Goal: Complete application form

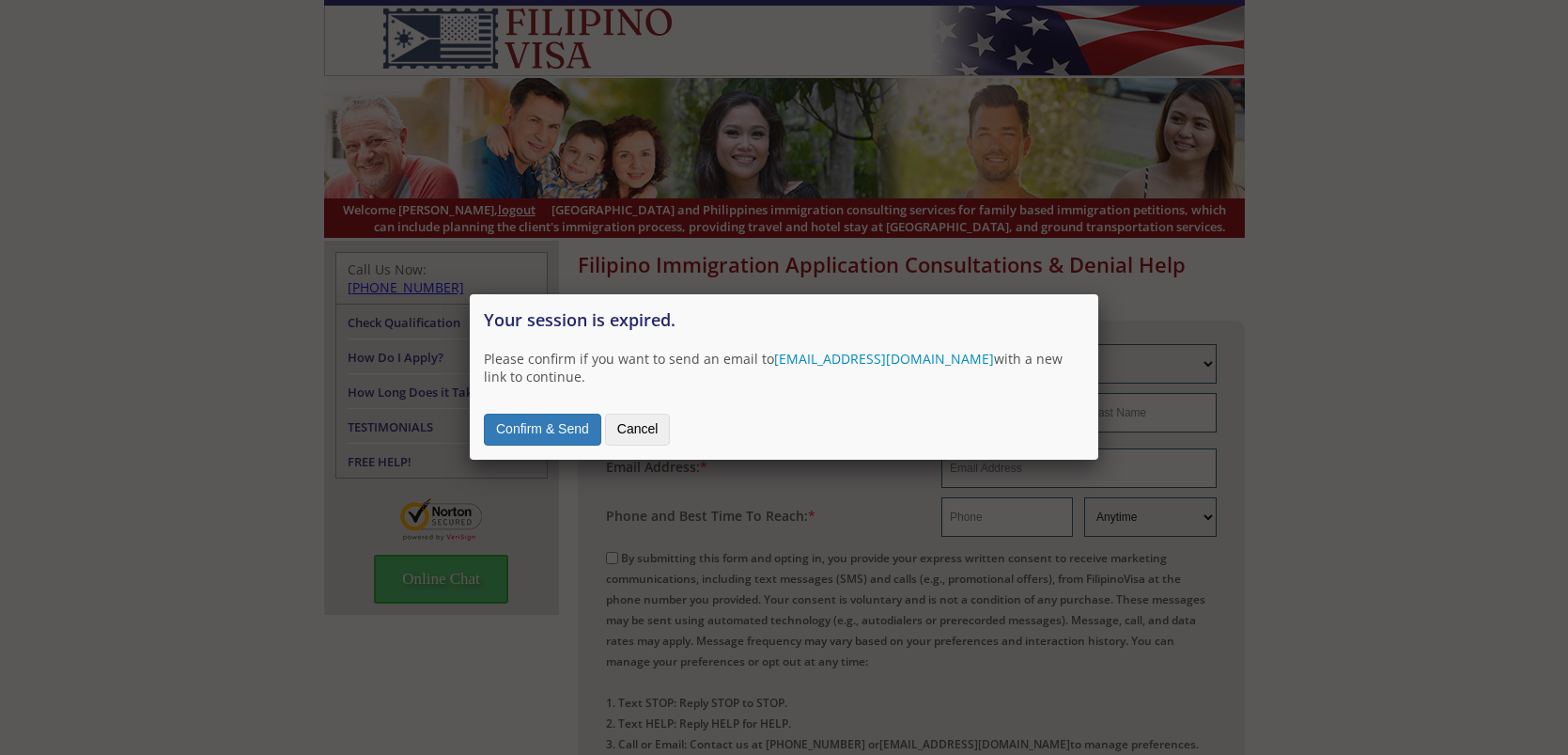
click at [522, 424] on button "Confirm & Send" at bounding box center [543, 430] width 117 height 32
click at [1391, 260] on div at bounding box center [784, 637] width 1568 height 1274
click at [426, 629] on div at bounding box center [784, 637] width 1568 height 1274
click at [513, 430] on button "Confirm & Send" at bounding box center [543, 430] width 117 height 32
click at [572, 431] on button "Confirm & Send" at bounding box center [543, 430] width 117 height 32
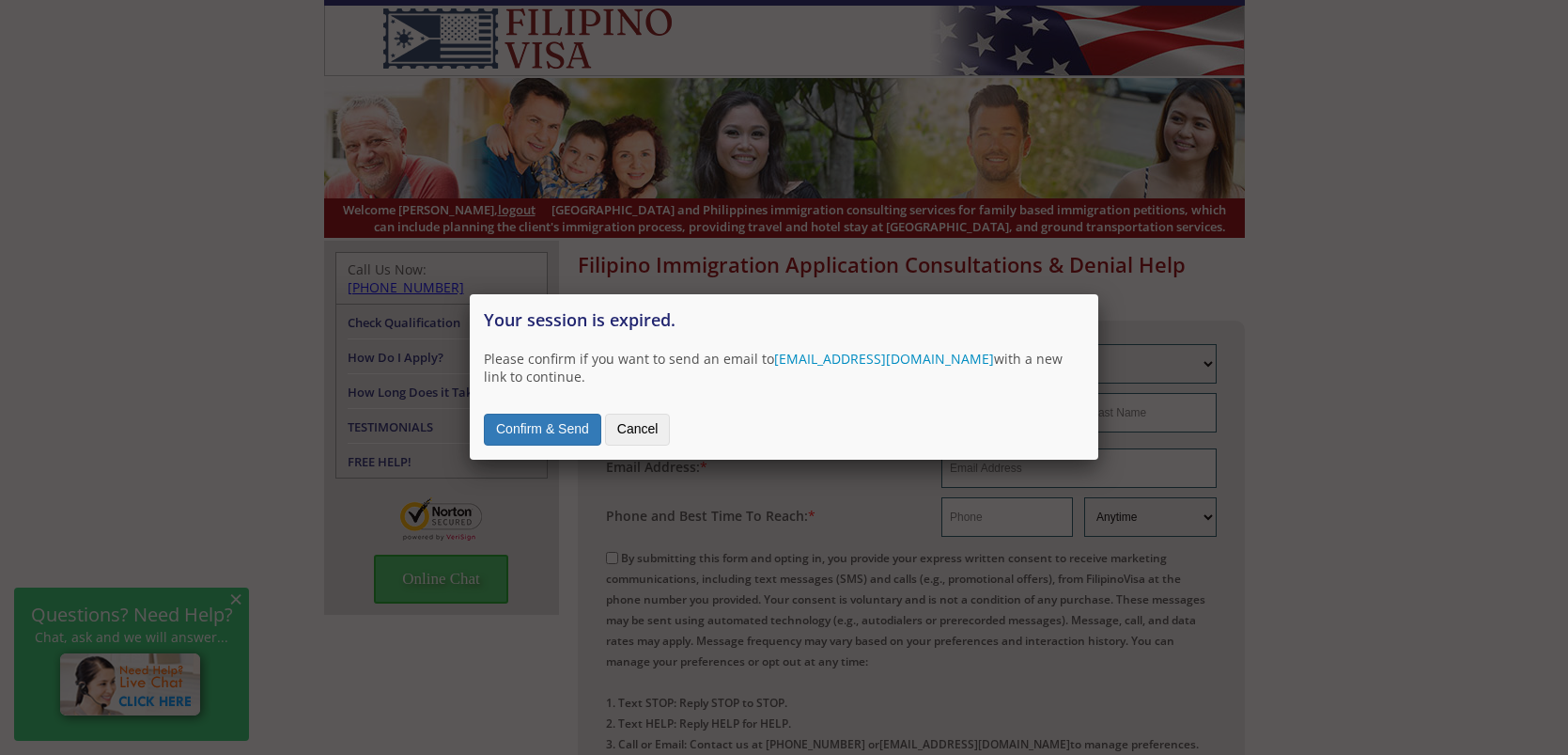
click at [1567, 386] on div at bounding box center [784, 637] width 1568 height 1274
drag, startPoint x: 60, startPoint y: 277, endPoint x: 95, endPoint y: 280, distance: 35.1
click at [60, 277] on div at bounding box center [784, 637] width 1568 height 1274
click at [639, 428] on button "Cancel" at bounding box center [638, 430] width 65 height 32
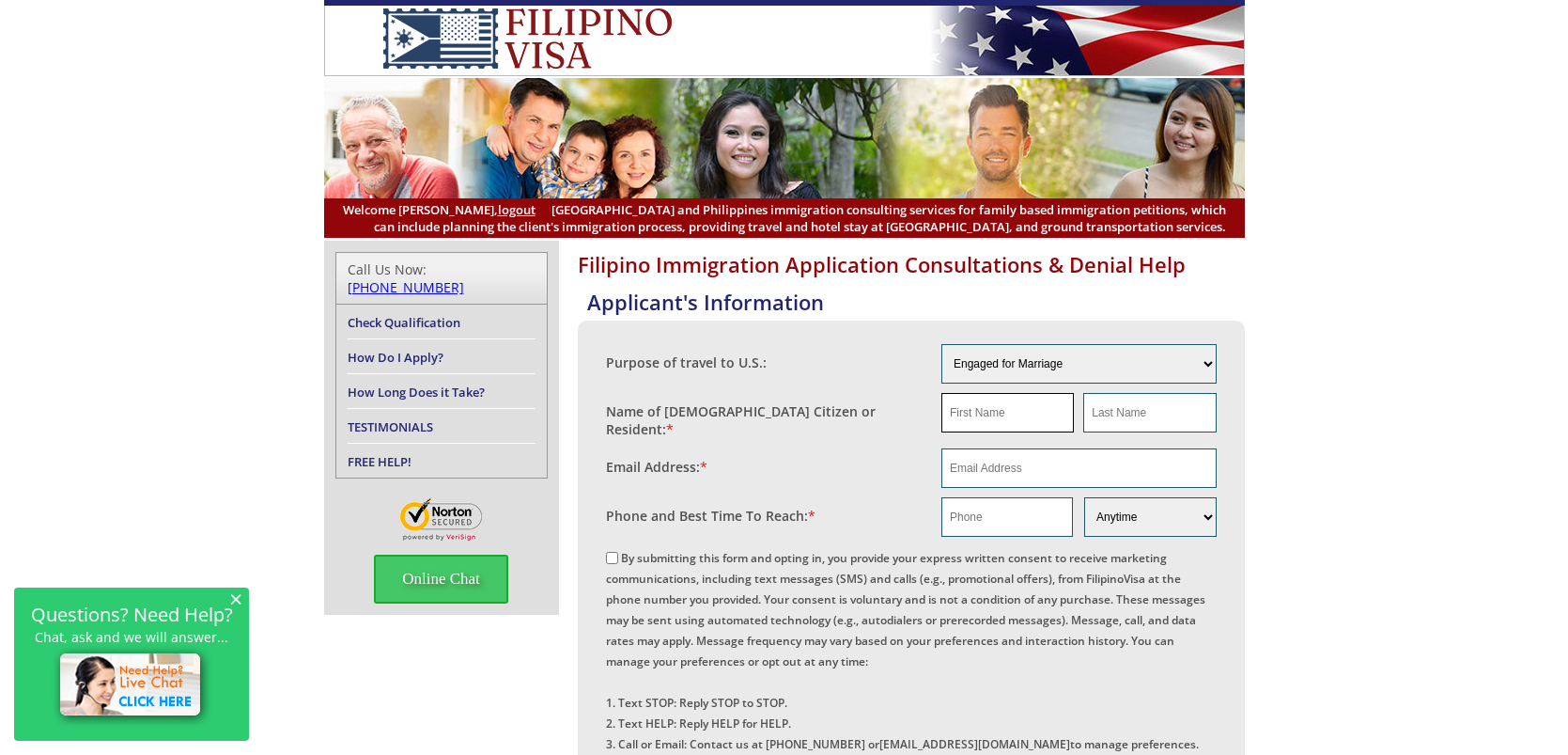
click at [983, 402] on input "text" at bounding box center [1008, 413] width 133 height 40
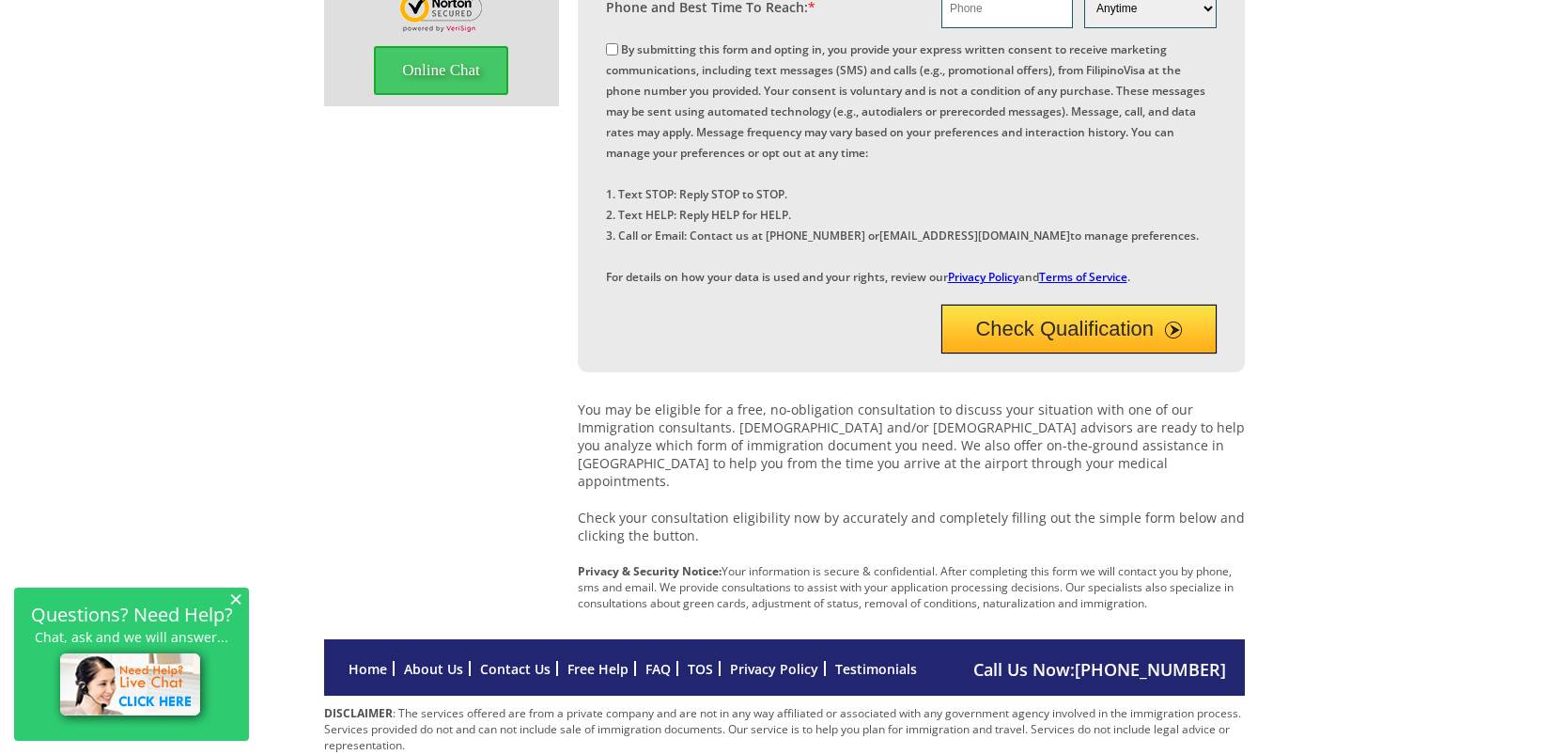
scroll to position [585, 0]
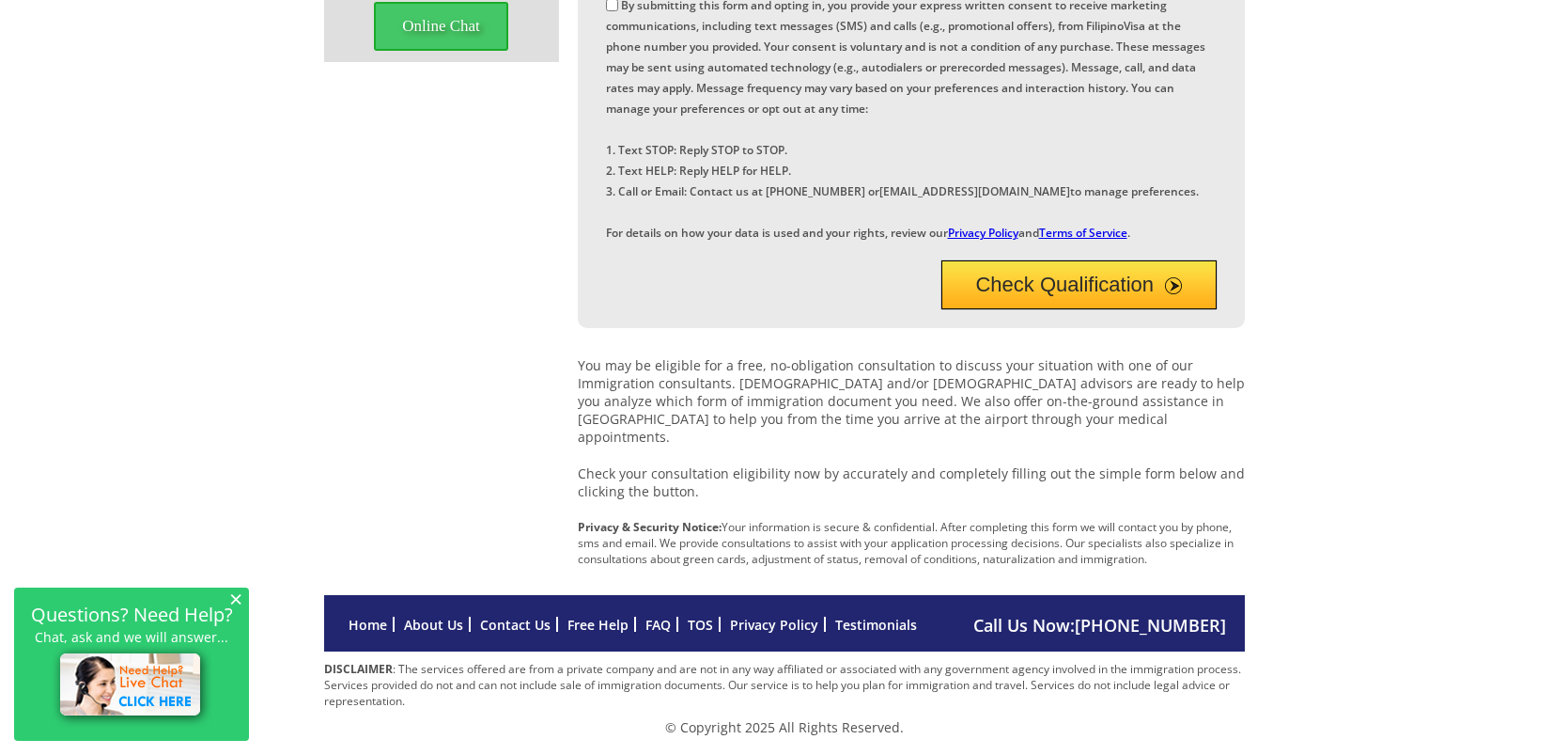
click at [238, 596] on span "×" at bounding box center [235, 598] width 13 height 16
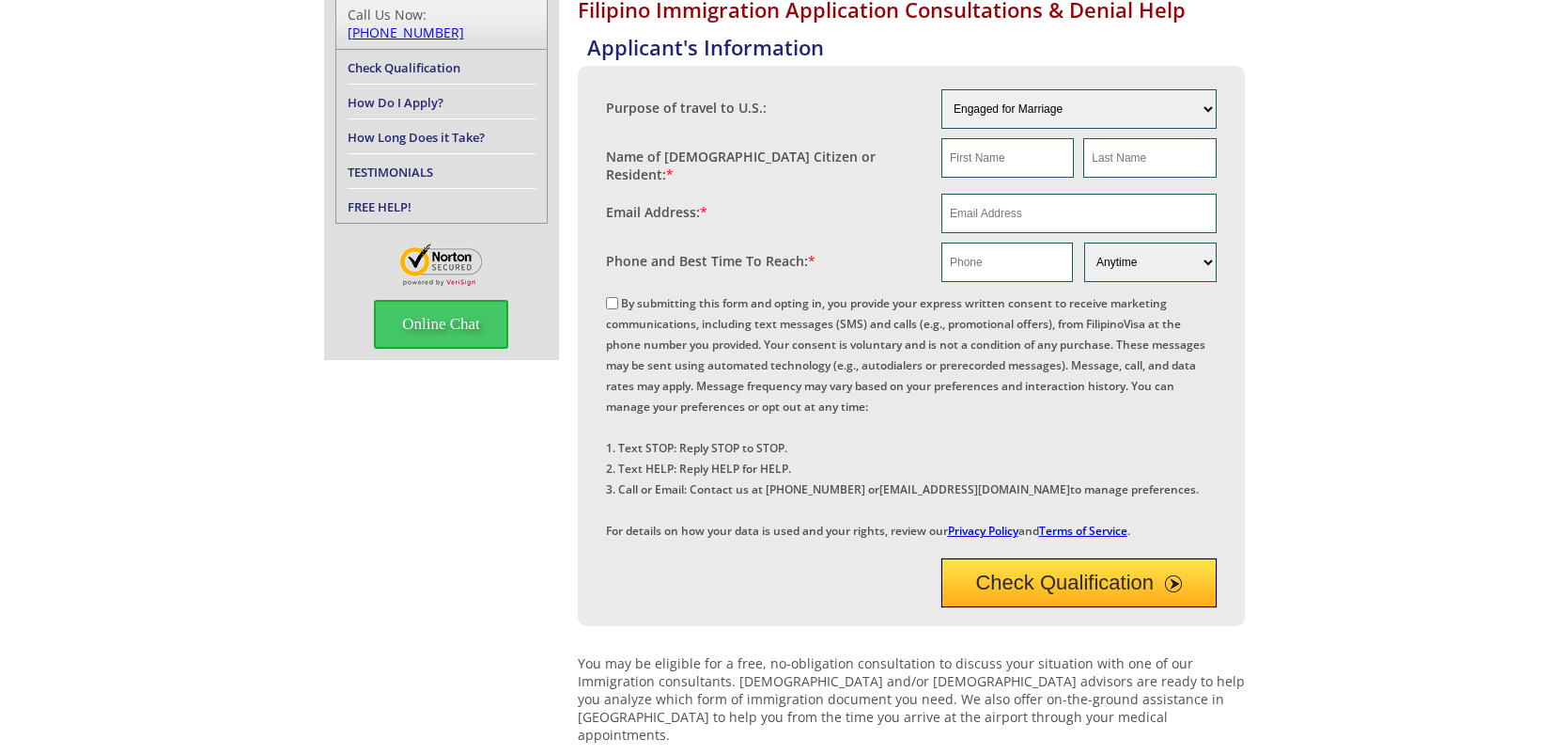
scroll to position [257, 0]
